Goal: Task Accomplishment & Management: Use online tool/utility

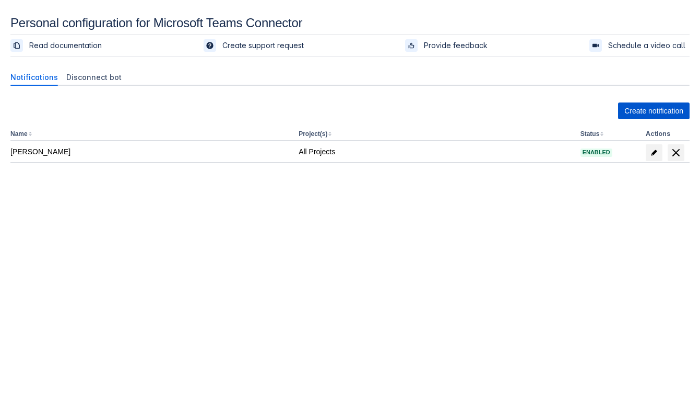
click at [627, 117] on span "Create notification" at bounding box center [654, 110] width 59 height 17
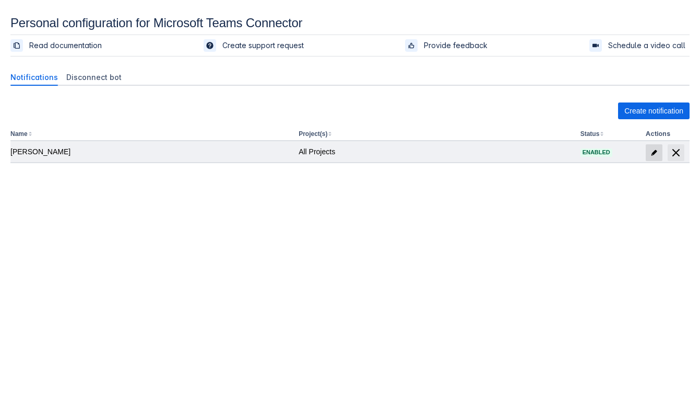
click at [649, 150] on span at bounding box center [654, 152] width 17 height 17
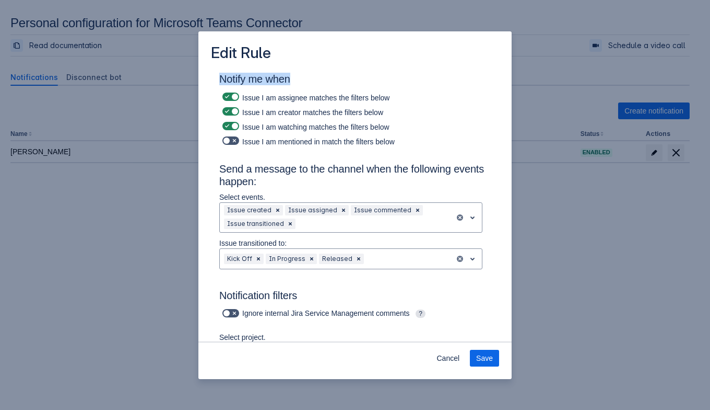
drag, startPoint x: 217, startPoint y: 78, endPoint x: 334, endPoint y: 77, distance: 117.0
click at [334, 78] on h3 "Notify me when" at bounding box center [355, 81] width 272 height 17
drag, startPoint x: 237, startPoint y: 77, endPoint x: 311, endPoint y: 77, distance: 74.2
click at [311, 77] on h3 "Notify me when" at bounding box center [355, 81] width 272 height 17
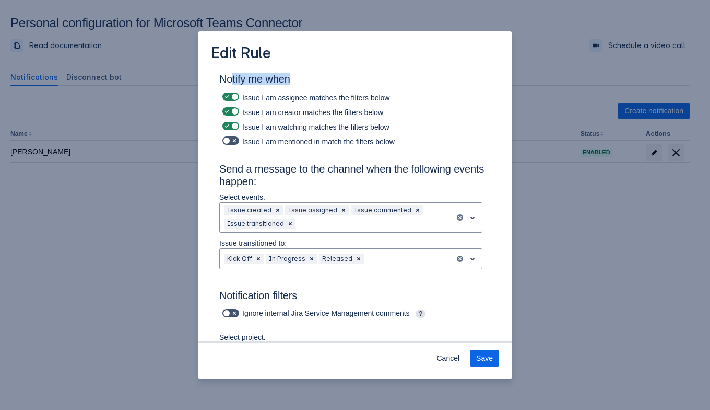
click at [335, 78] on h3 "Notify me when" at bounding box center [355, 81] width 272 height 17
drag, startPoint x: 220, startPoint y: 77, endPoint x: 233, endPoint y: 74, distance: 14.1
click at [227, 77] on h3 "Notify me when" at bounding box center [355, 81] width 272 height 17
click at [445, 364] on span "Cancel" at bounding box center [448, 357] width 23 height 17
